Goal: Information Seeking & Learning: Learn about a topic

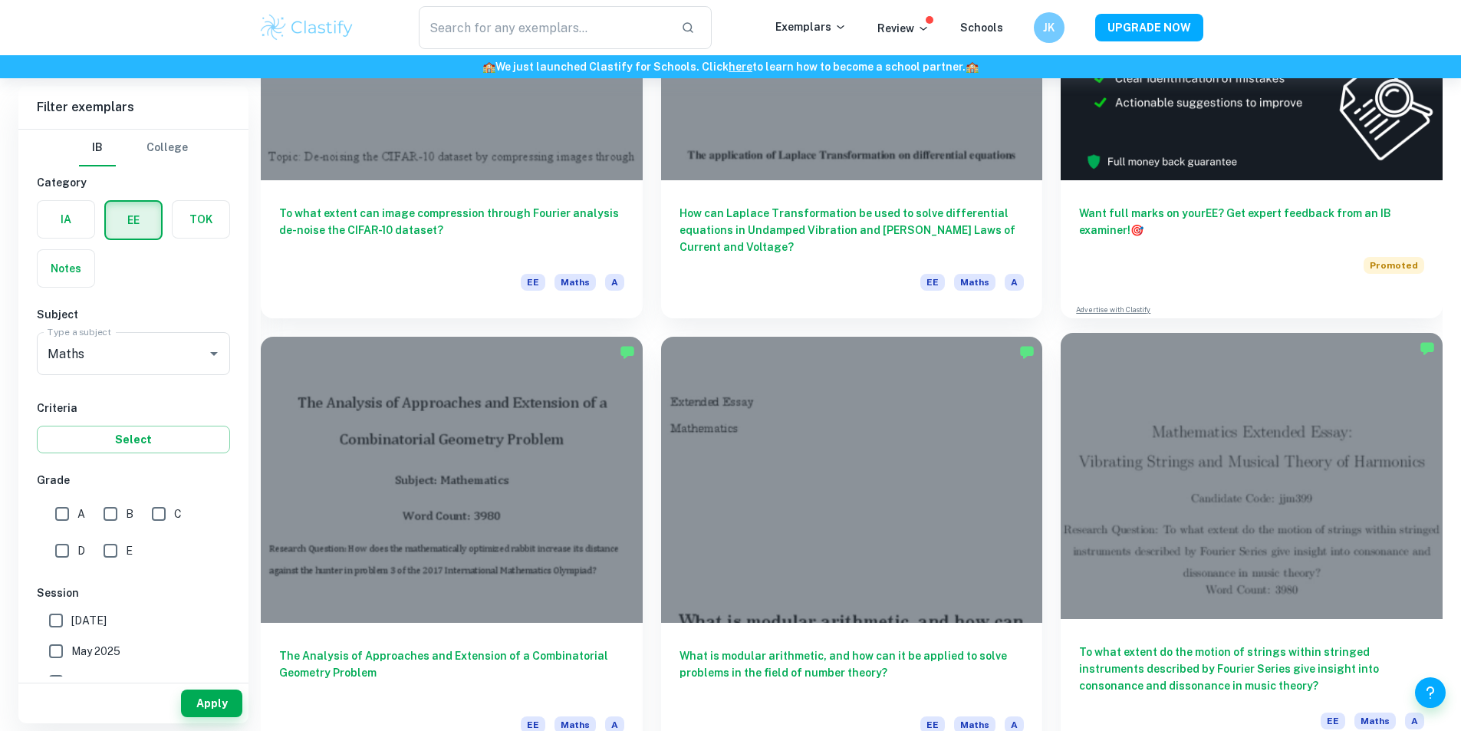
scroll to position [307, 0]
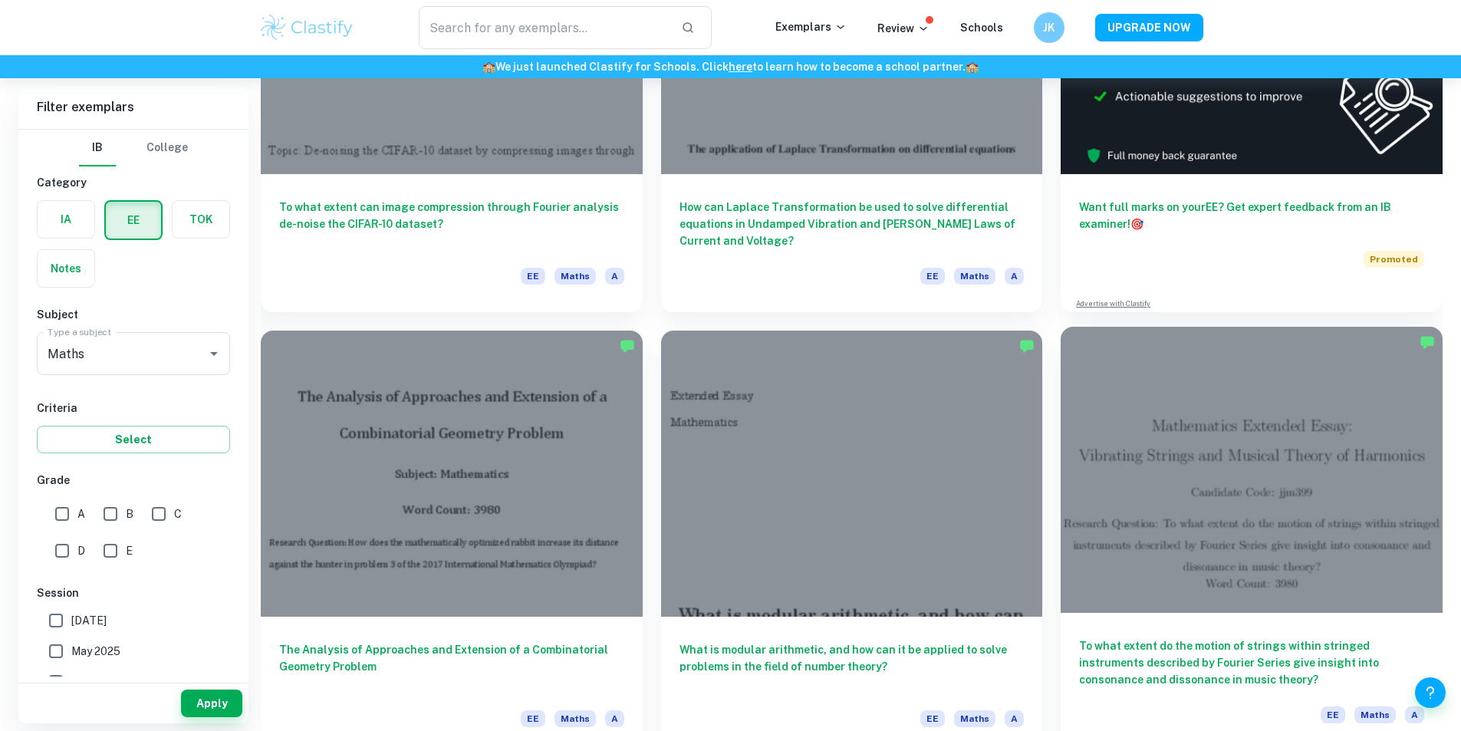
click at [1079, 637] on h6 "To what extent do the motion of strings within stringed instruments described b…" at bounding box center [1251, 662] width 345 height 51
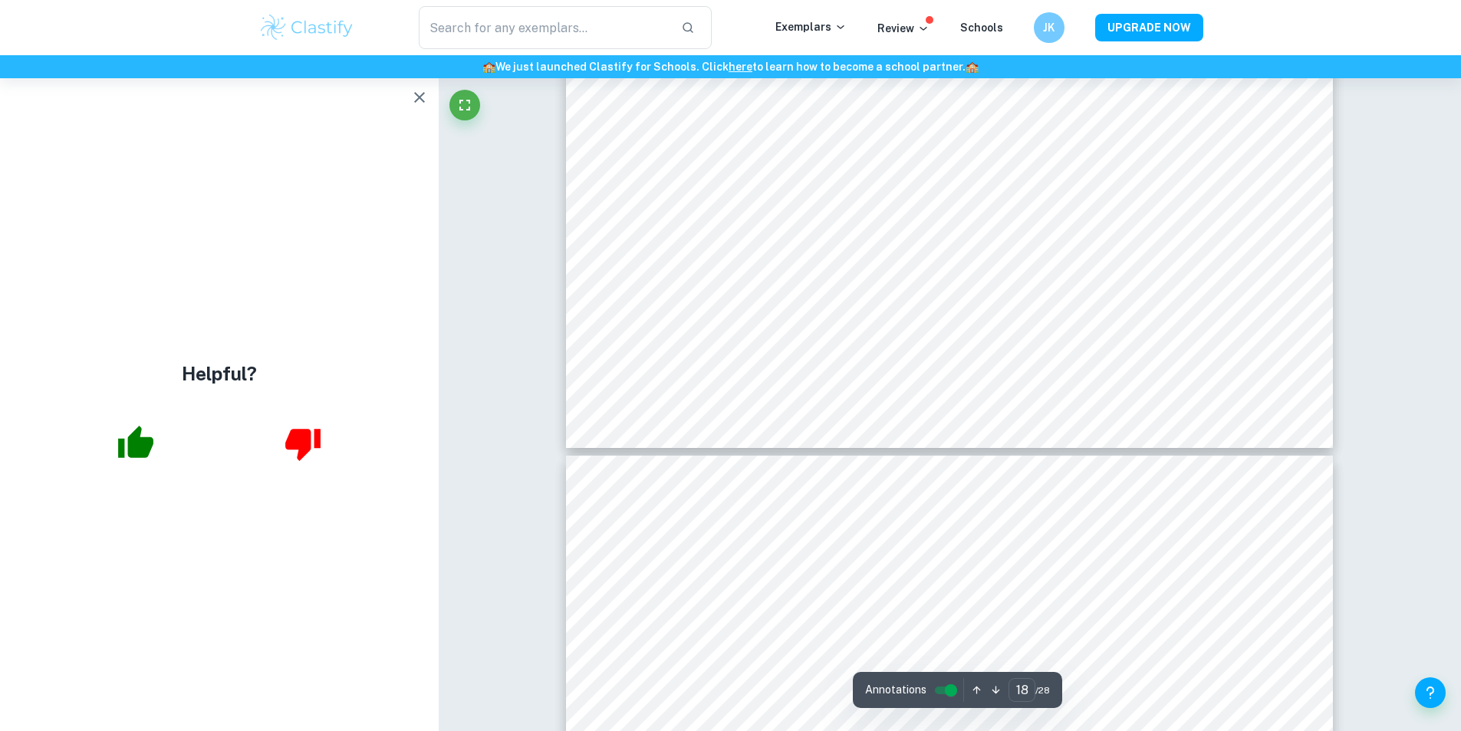
scroll to position [20021, 0]
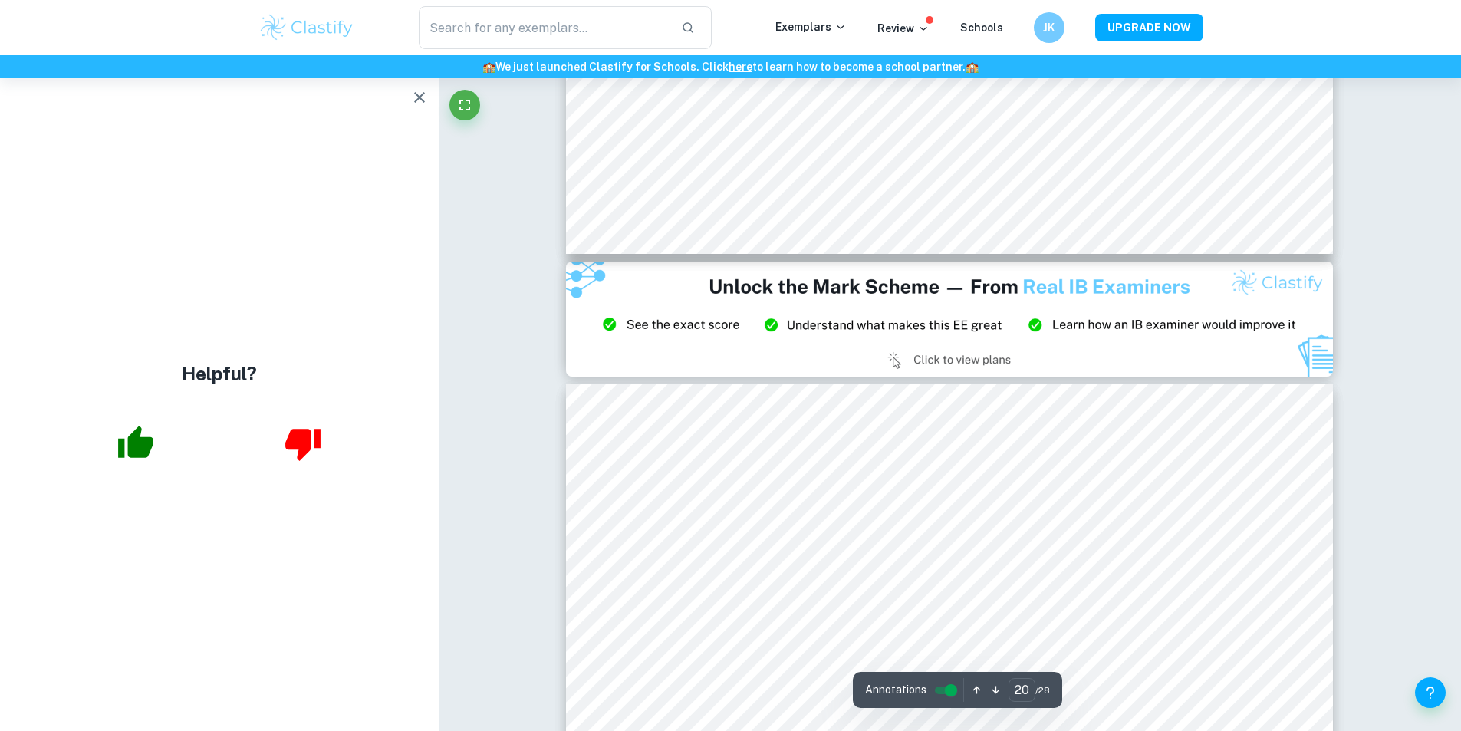
type input "21"
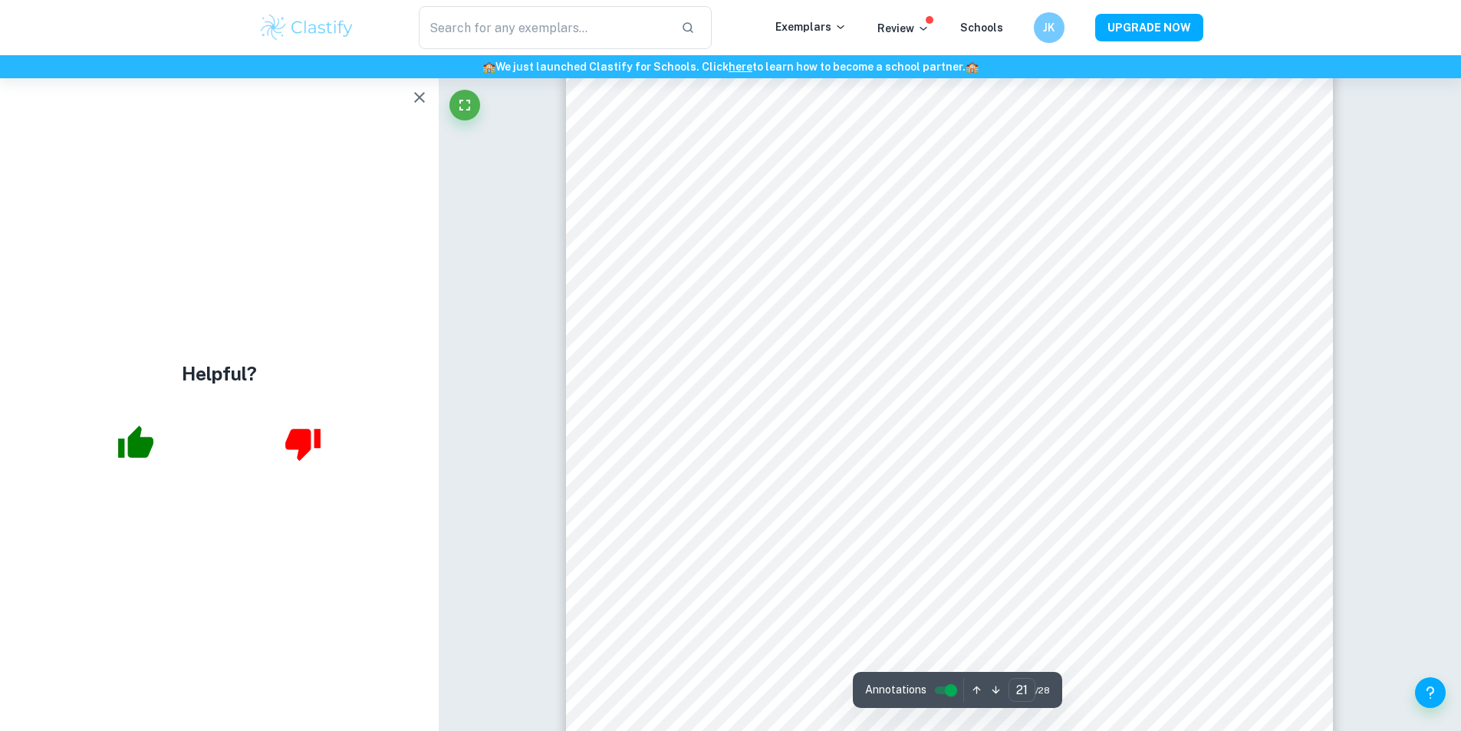
scroll to position [22783, 0]
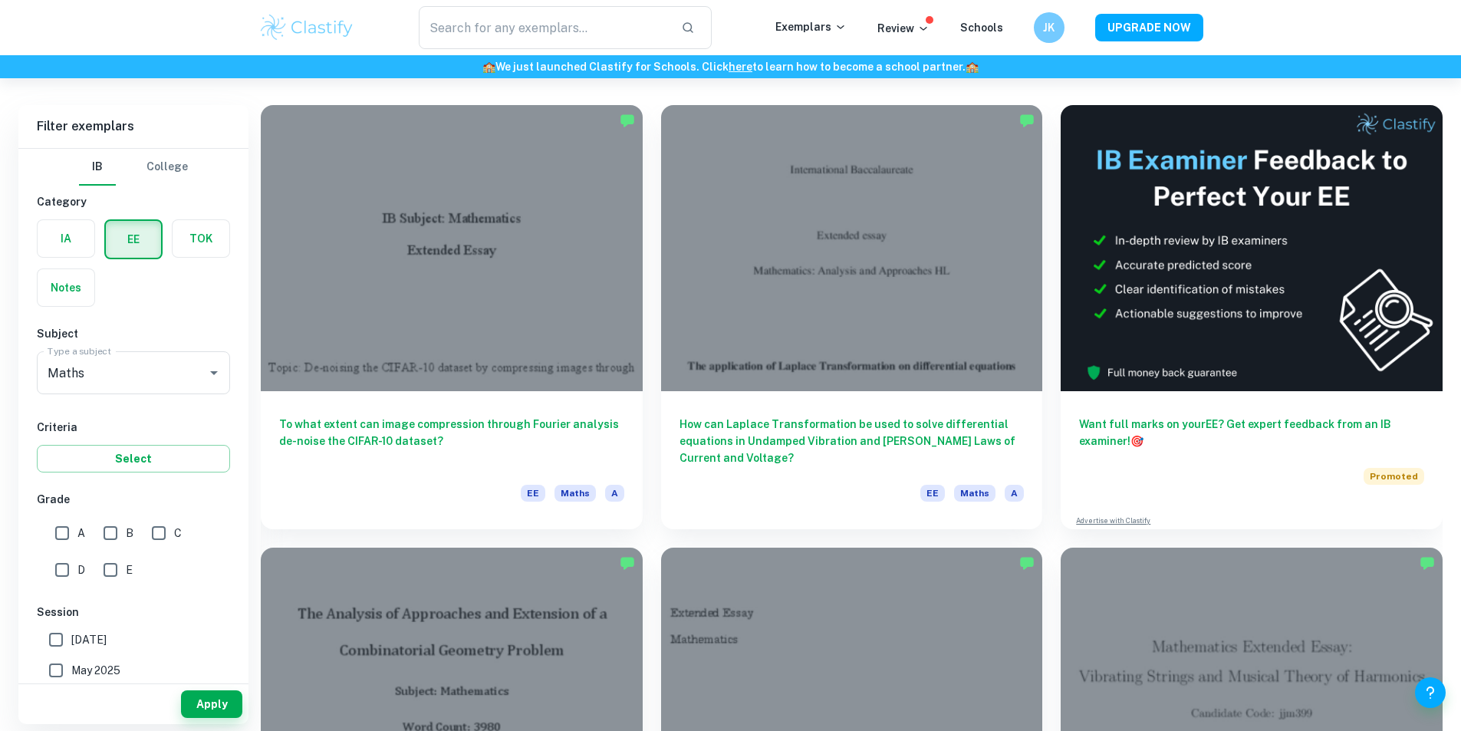
scroll to position [153, 0]
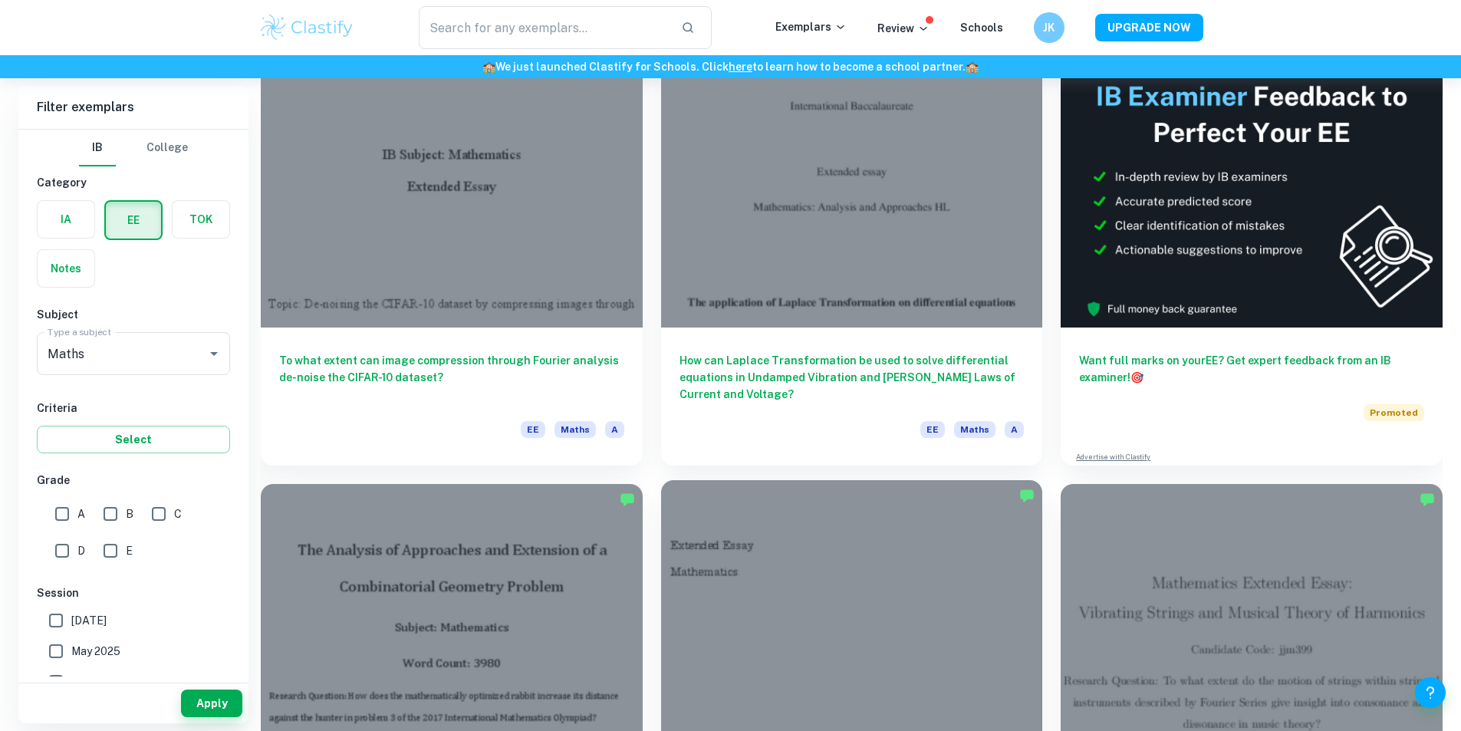
click at [661, 506] on div at bounding box center [852, 623] width 382 height 286
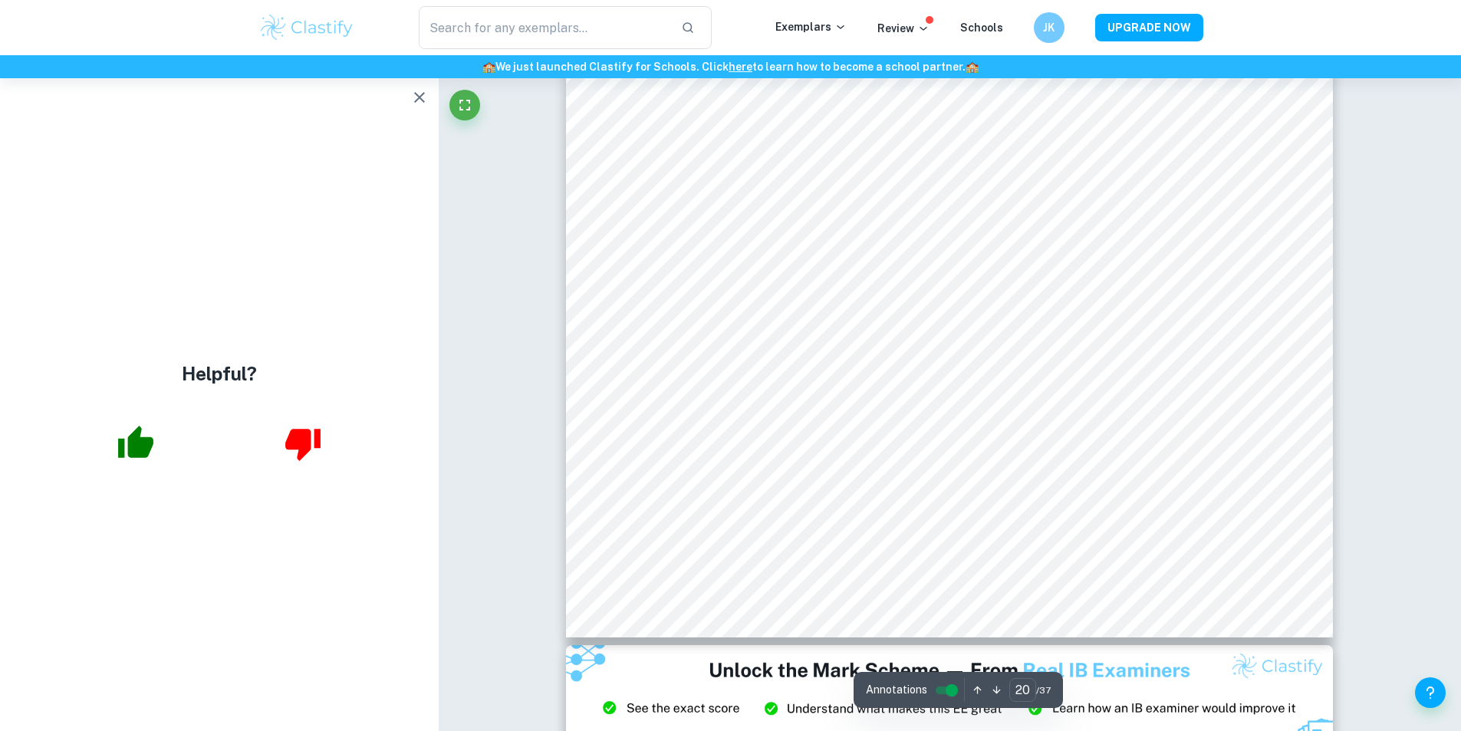
scroll to position [21804, 0]
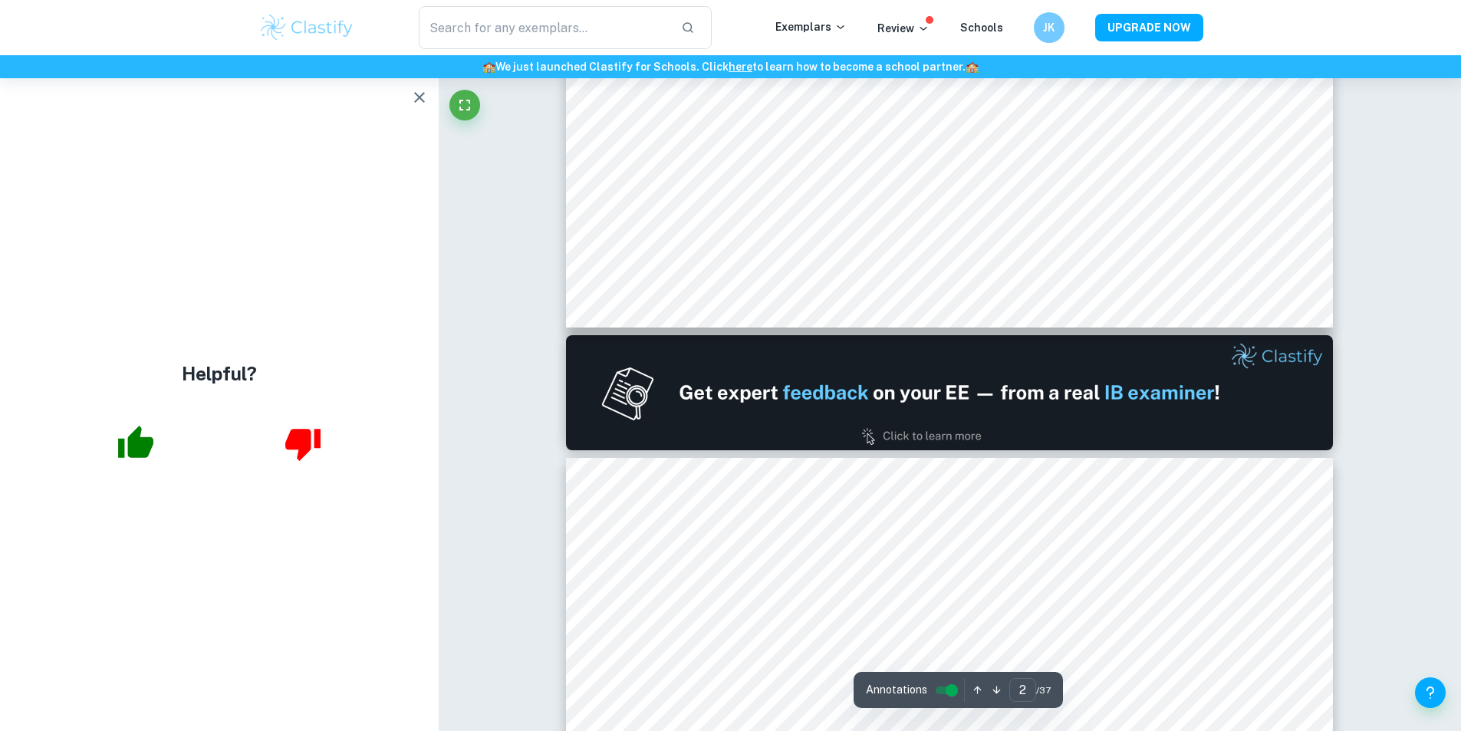
type input "1"
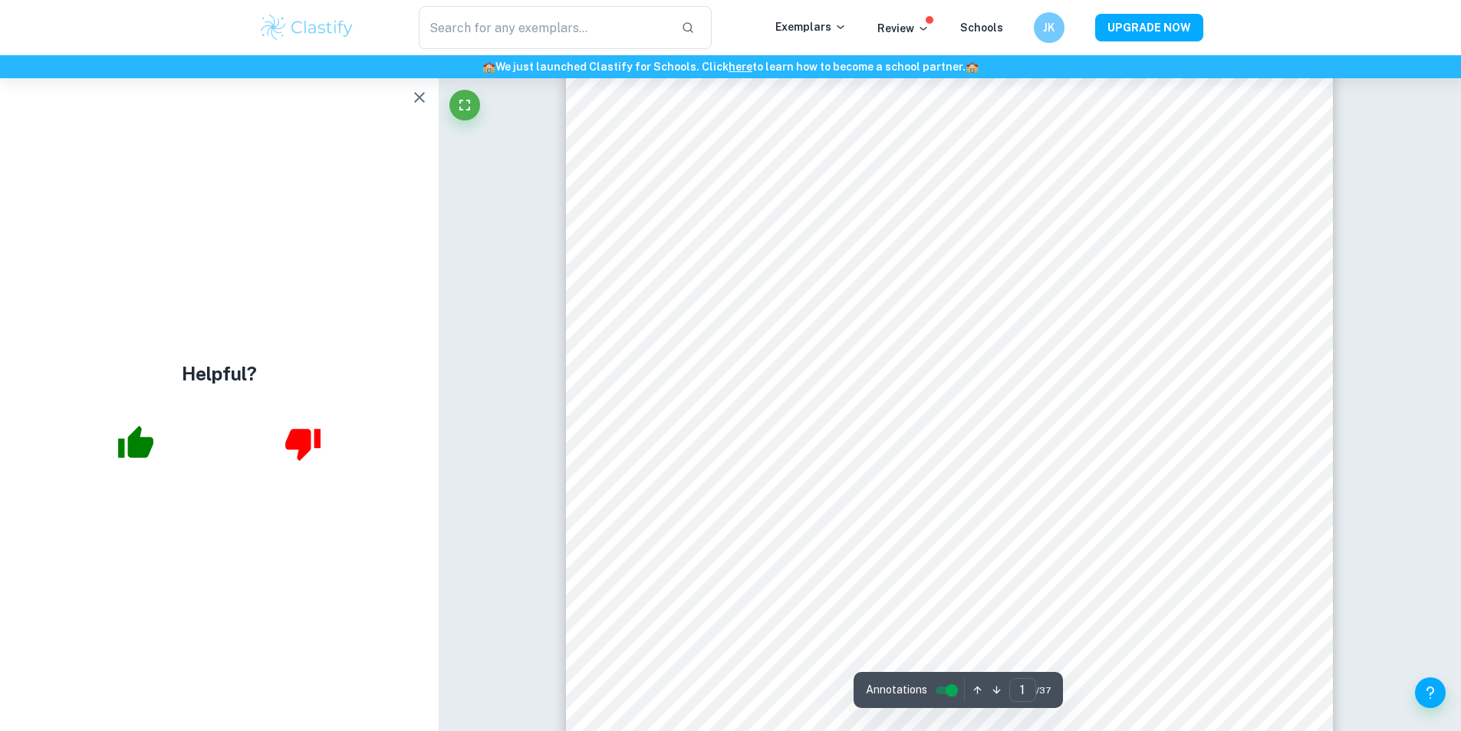
scroll to position [307, 0]
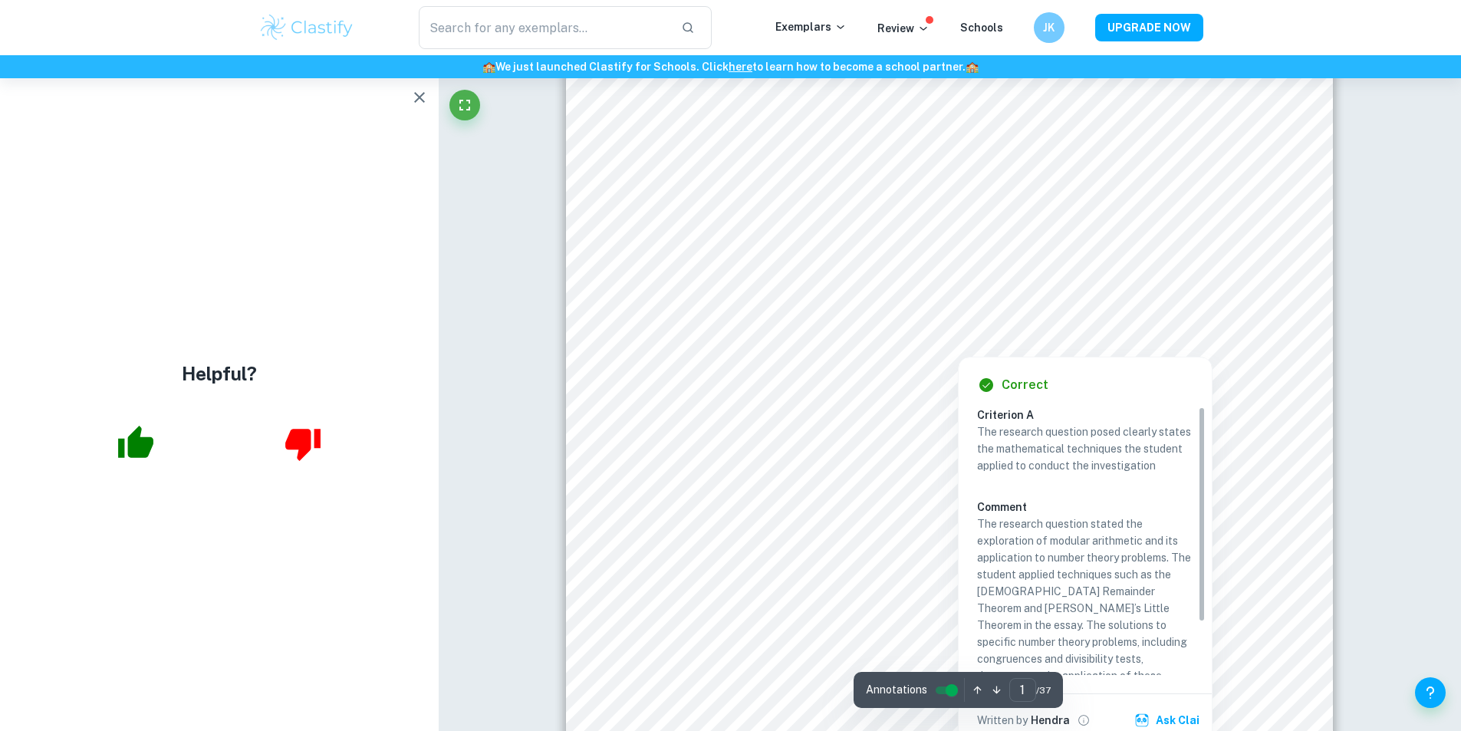
drag, startPoint x: 963, startPoint y: 328, endPoint x: 1038, endPoint y: 328, distance: 75.2
click at [1038, 328] on div at bounding box center [959, 338] width 196 height 29
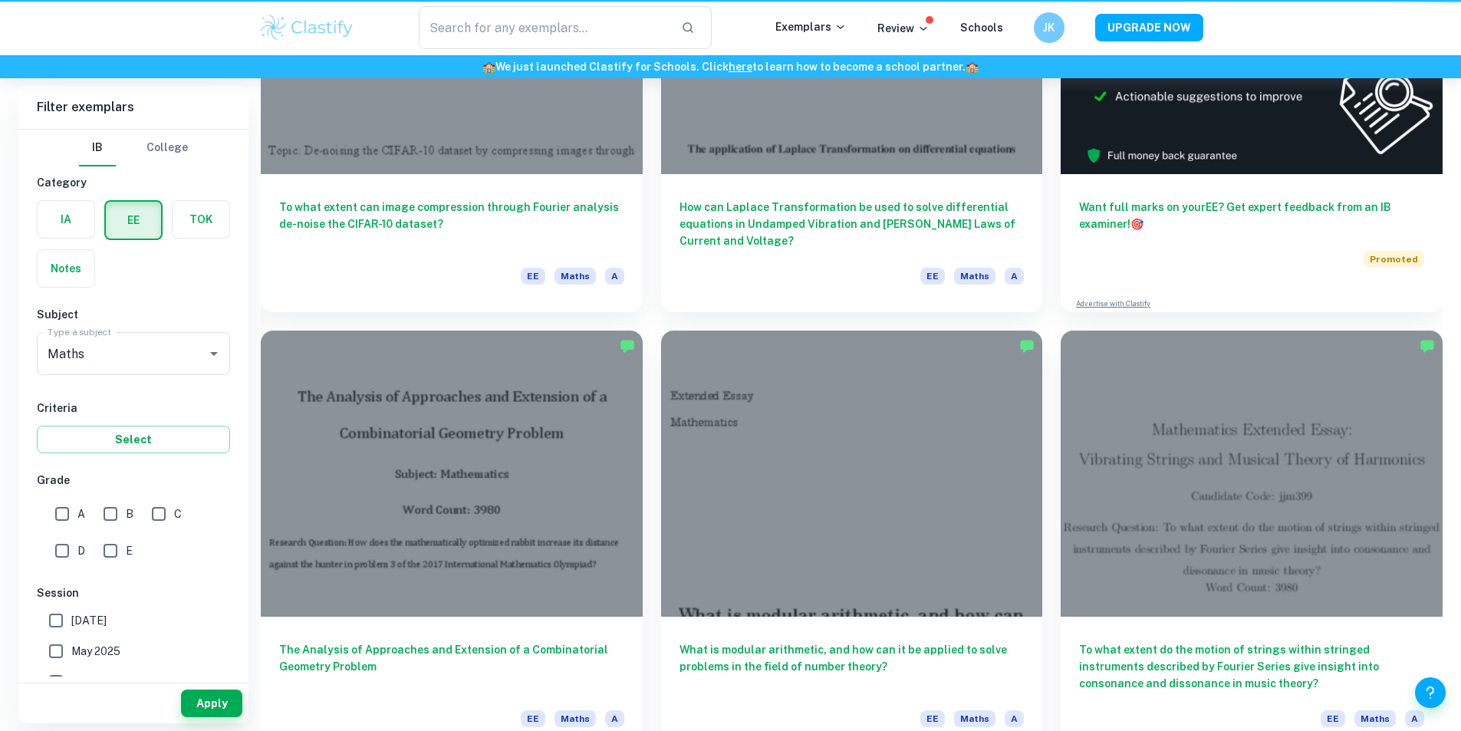
scroll to position [153, 0]
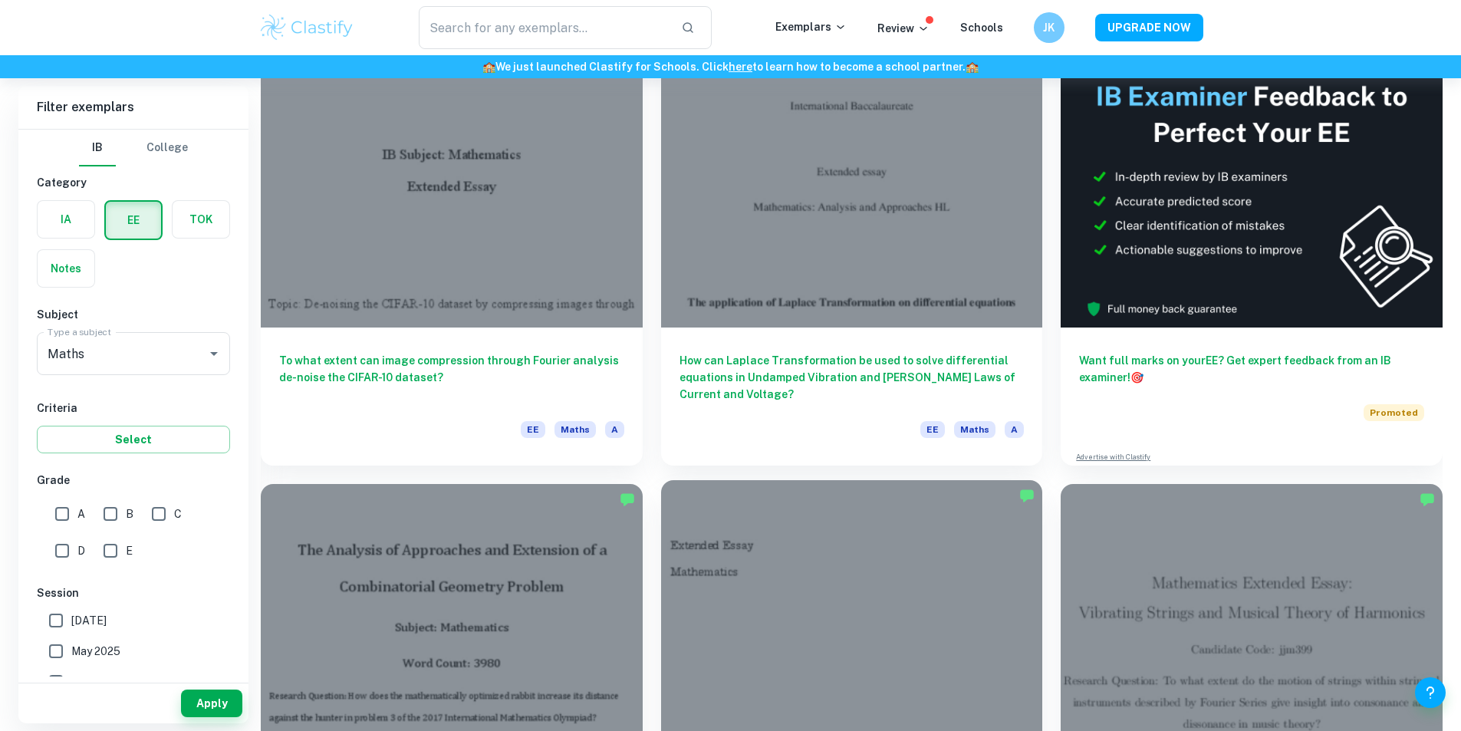
click at [661, 480] on div at bounding box center [852, 623] width 382 height 286
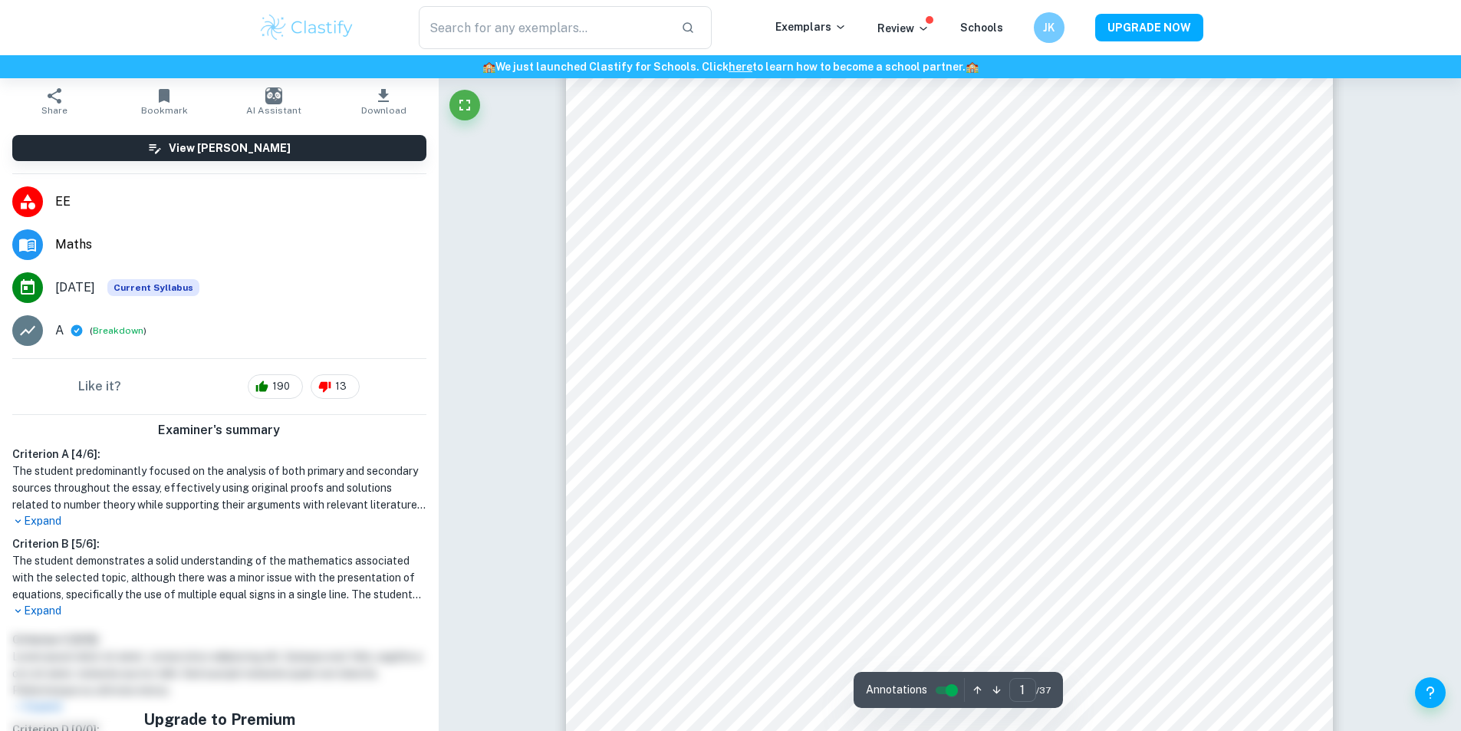
scroll to position [77, 0]
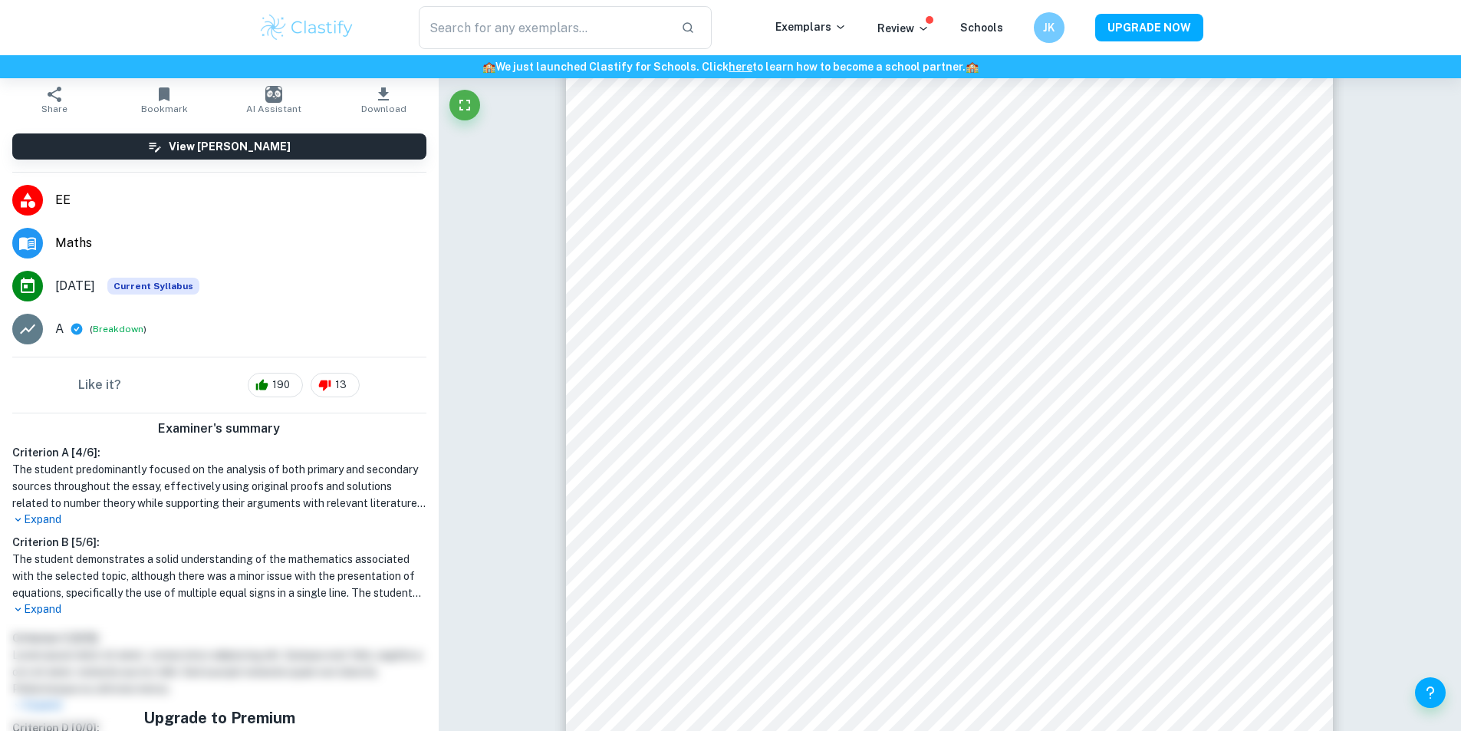
click at [61, 532] on div "Criterion A [ 4 / 6 ]: The student predominantly focused on the analysis of bot…" at bounding box center [219, 530] width 427 height 173
click at [48, 522] on p "Expand" at bounding box center [219, 520] width 414 height 16
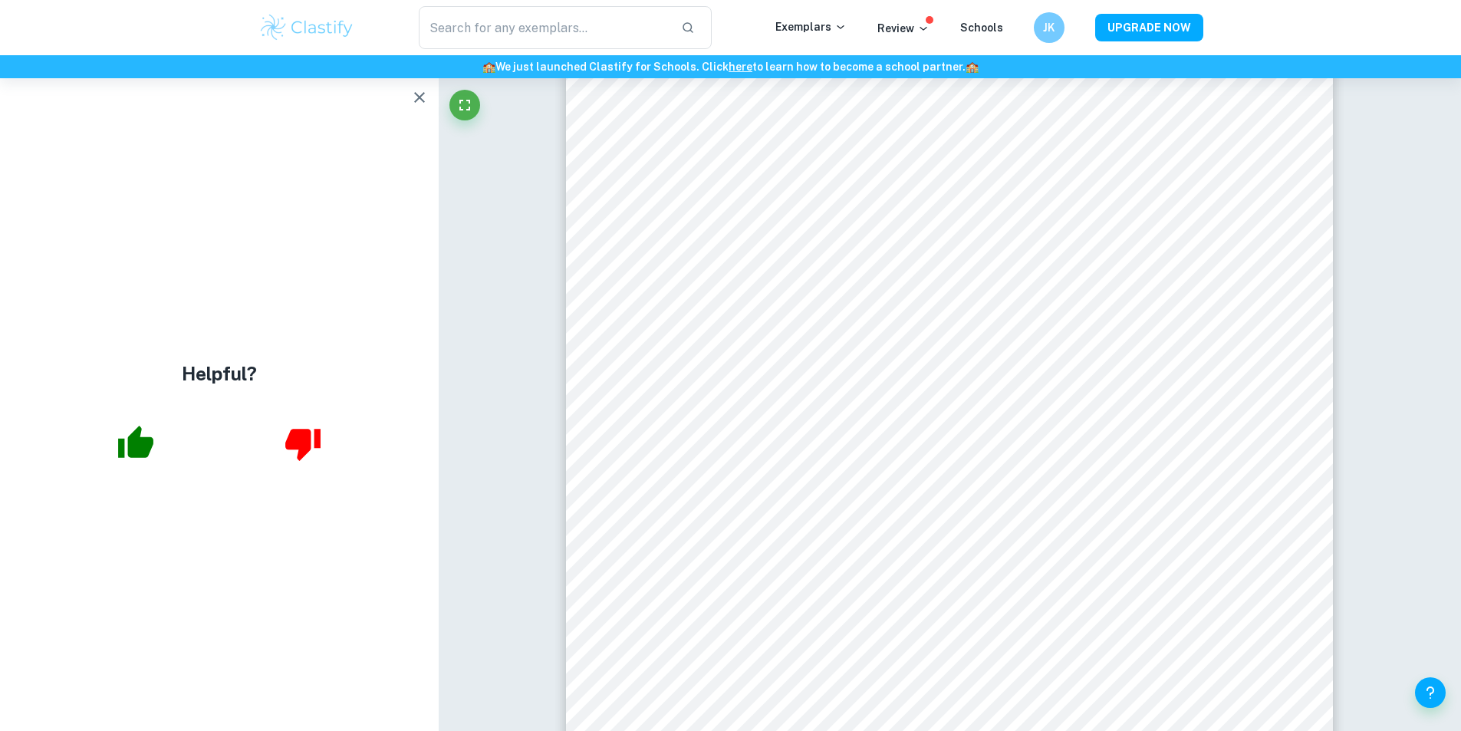
scroll to position [0, 0]
click at [417, 97] on icon "button" at bounding box center [419, 97] width 18 height 18
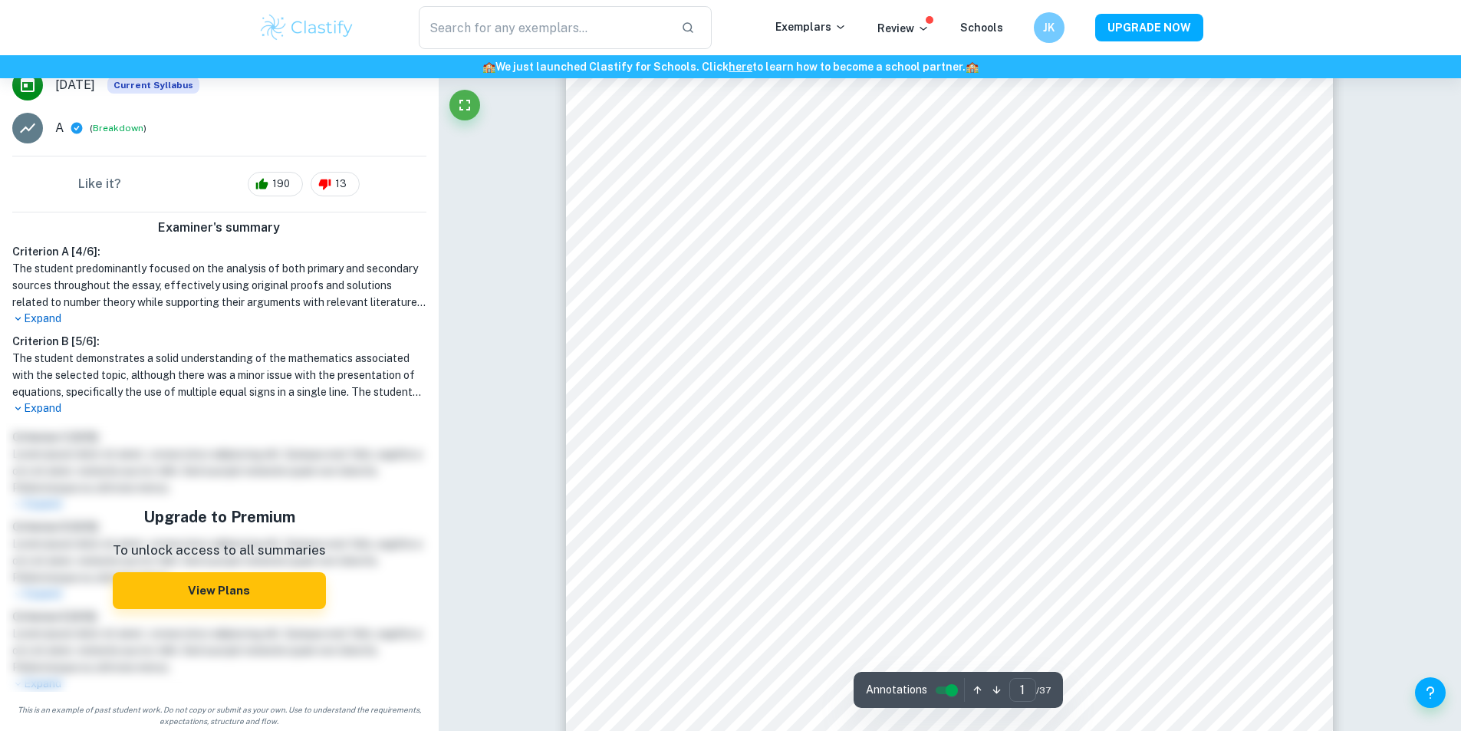
scroll to position [280, 0]
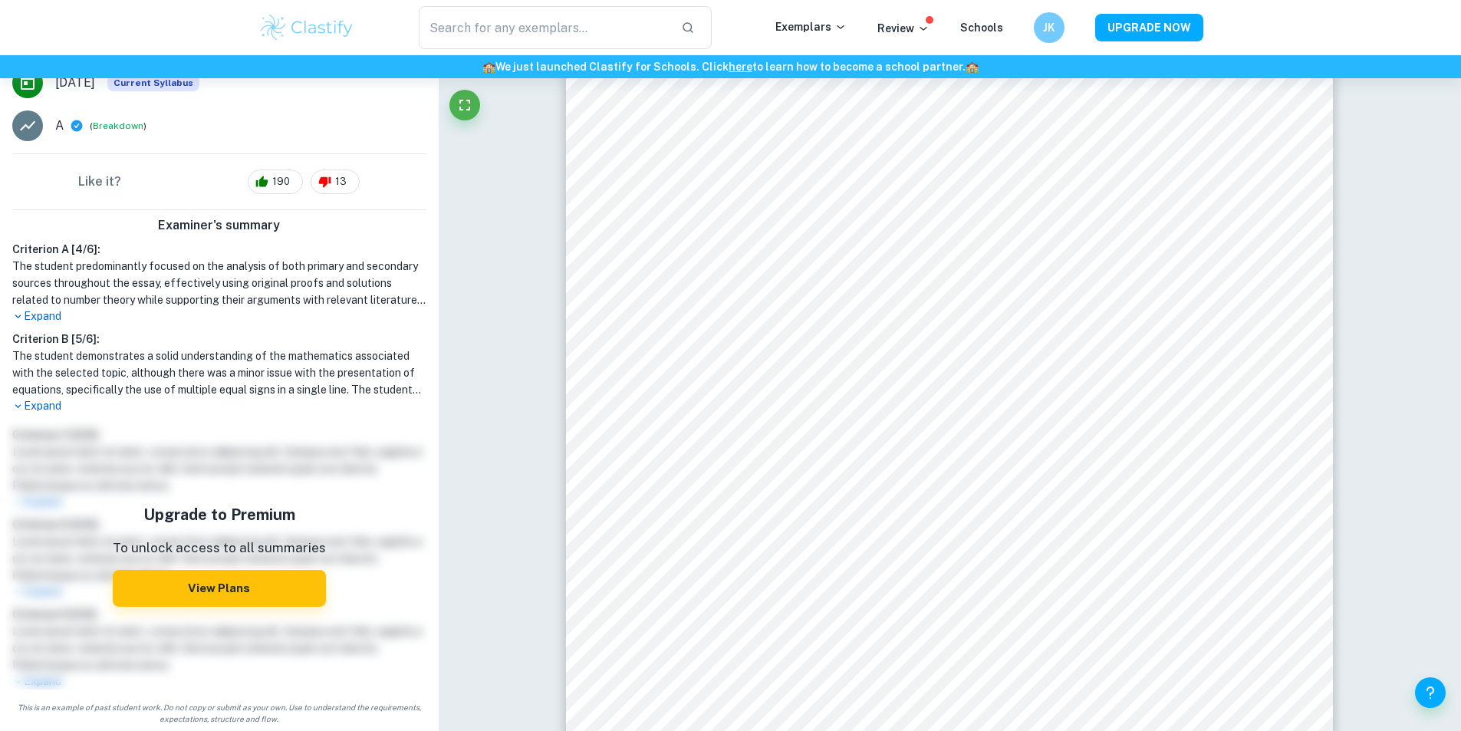
click at [51, 407] on p "Expand" at bounding box center [219, 406] width 414 height 16
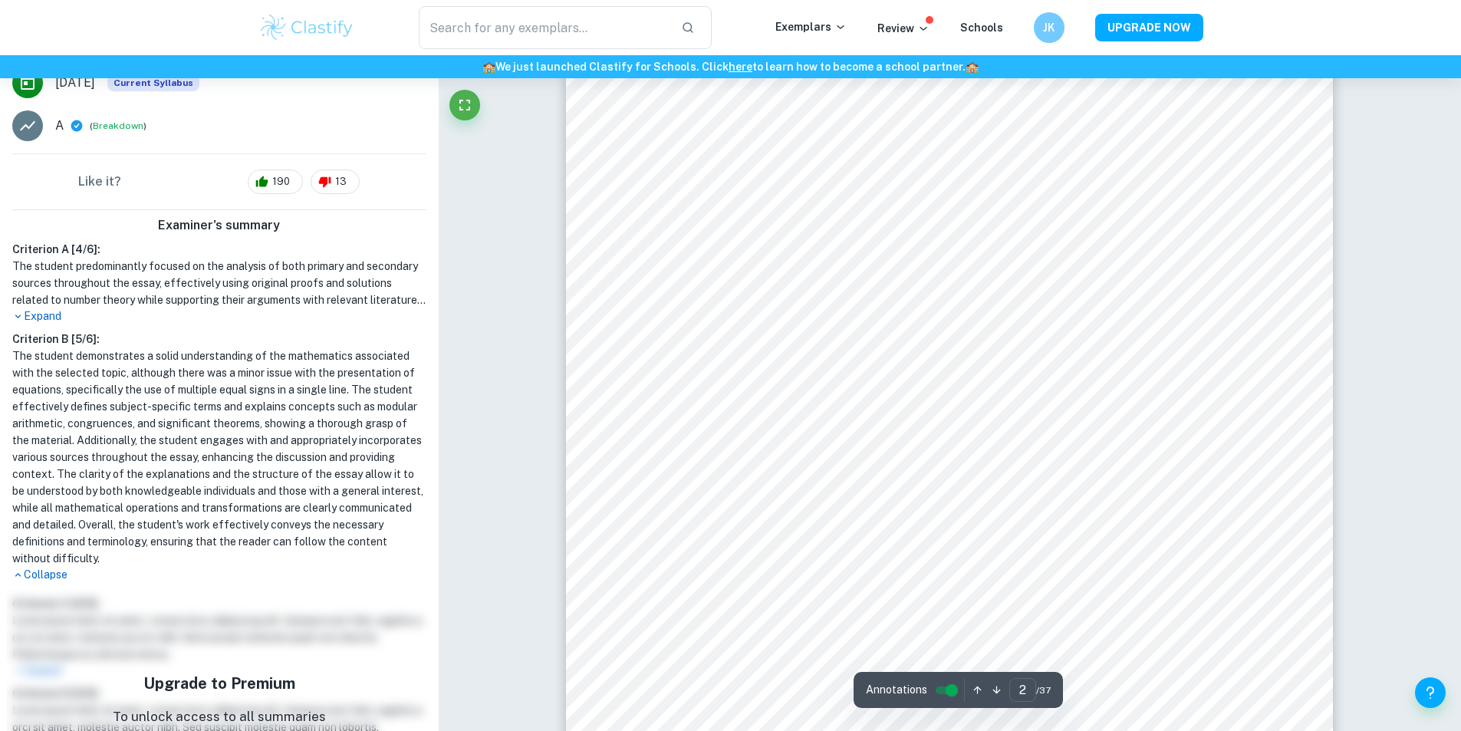
scroll to position [1227, 0]
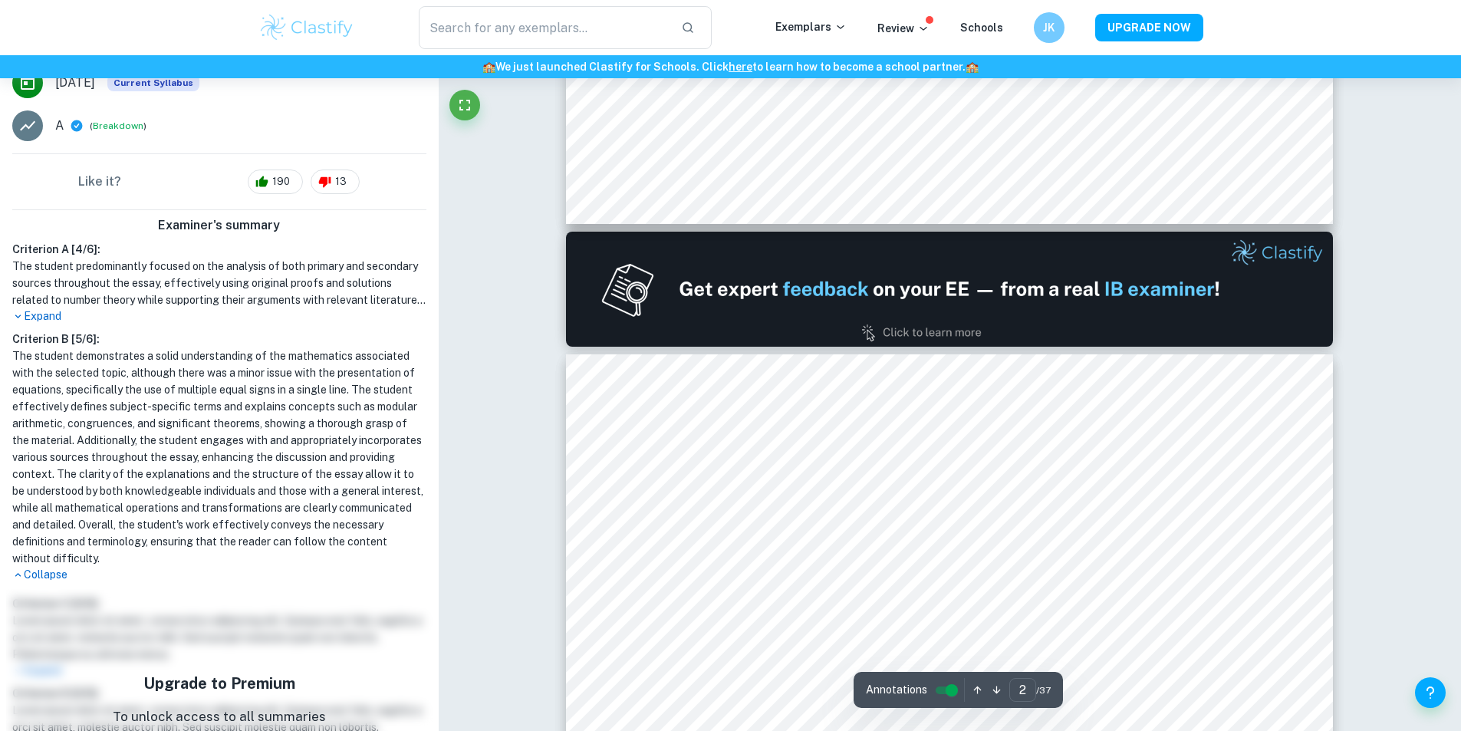
type input "1"
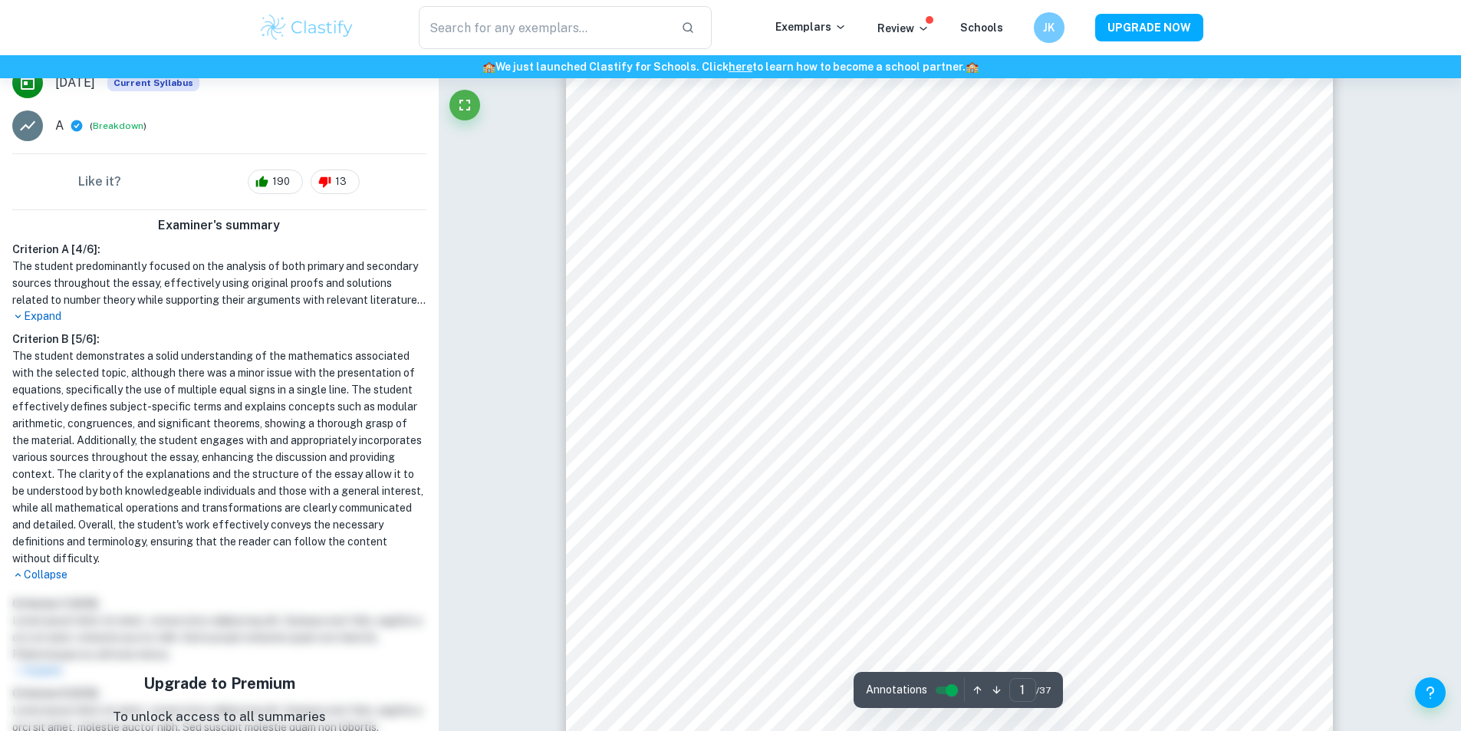
scroll to position [0, 0]
